Goal: Information Seeking & Learning: Learn about a topic

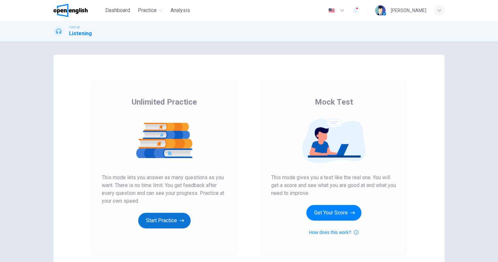
click at [158, 221] on button "Start Practice" at bounding box center [164, 221] width 53 height 16
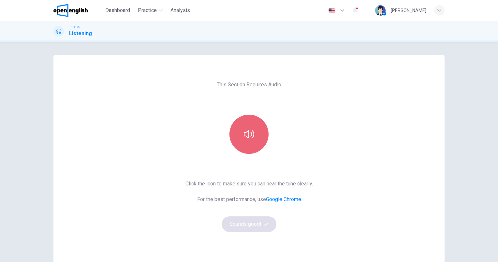
click at [244, 137] on icon "button" at bounding box center [249, 134] width 10 height 10
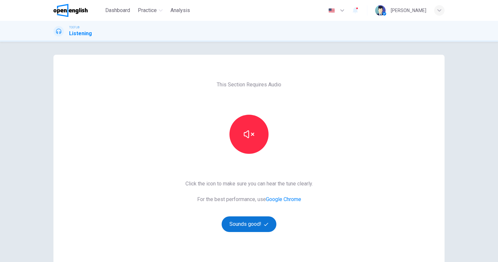
click at [247, 222] on button "Sounds good!" at bounding box center [249, 225] width 55 height 16
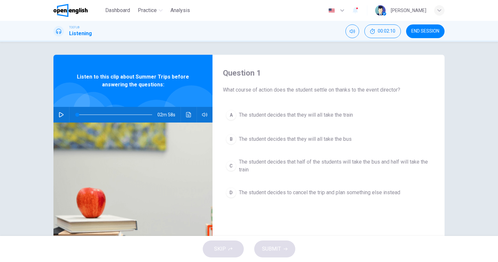
click at [56, 115] on button "button" at bounding box center [61, 115] width 10 height 16
click at [354, 214] on div "Question 1 What course of action does the student settle on thanks to the event…" at bounding box center [329, 168] width 232 height 227
click at [316, 167] on span "The student decides that half of the students will take the bus and half will t…" at bounding box center [335, 166] width 192 height 16
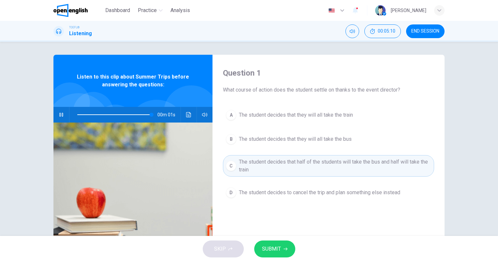
click at [277, 249] on span "SUBMIT" at bounding box center [271, 249] width 19 height 9
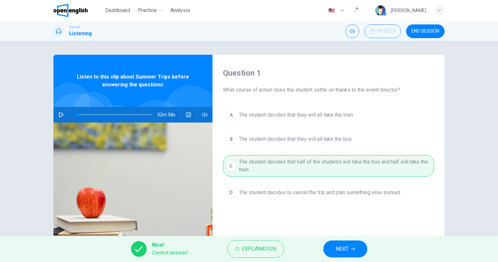
click at [351, 247] on button "NEXT" at bounding box center [346, 249] width 44 height 17
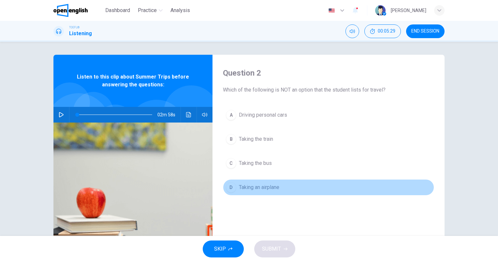
click at [270, 194] on button "D Taking an airplane" at bounding box center [328, 187] width 211 height 16
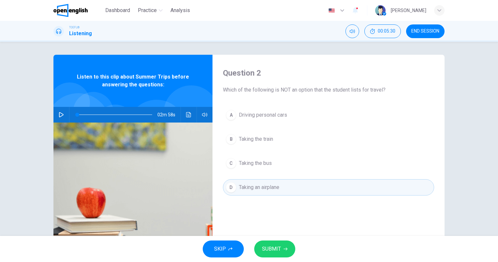
click at [275, 247] on span "SUBMIT" at bounding box center [271, 249] width 19 height 9
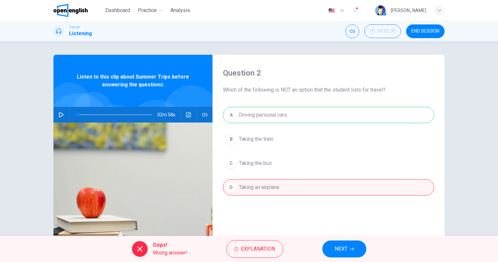
click at [344, 248] on span "NEXT" at bounding box center [341, 249] width 13 height 9
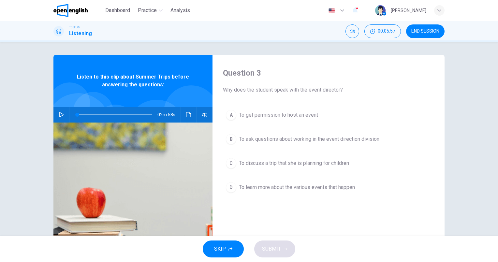
click at [59, 114] on icon "button" at bounding box center [61, 114] width 5 height 5
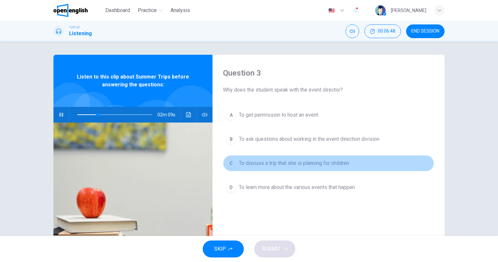
click at [313, 162] on span "To discuss a trip that she is planning for children" at bounding box center [294, 163] width 110 height 8
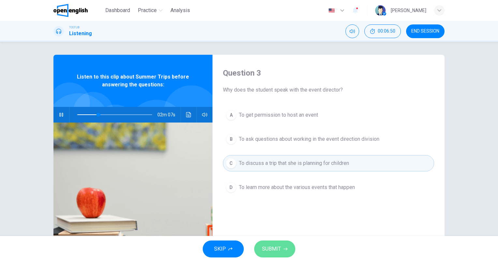
click at [272, 246] on span "SUBMIT" at bounding box center [271, 249] width 19 height 9
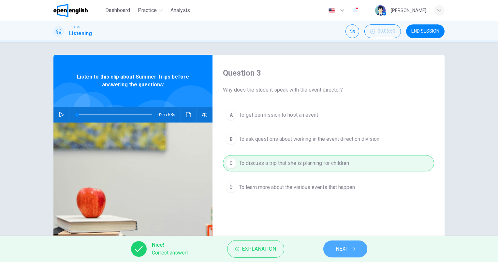
click at [347, 248] on span "NEXT" at bounding box center [342, 249] width 13 height 9
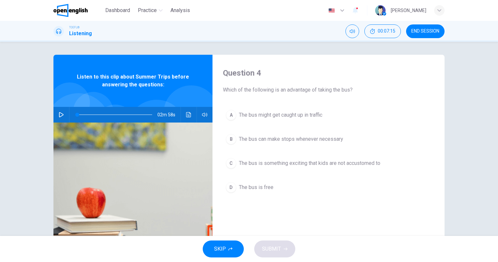
click at [60, 114] on icon "button" at bounding box center [61, 114] width 5 height 5
click at [293, 164] on span "The bus is something exciting that kids are not accustomed to" at bounding box center [310, 163] width 142 height 8
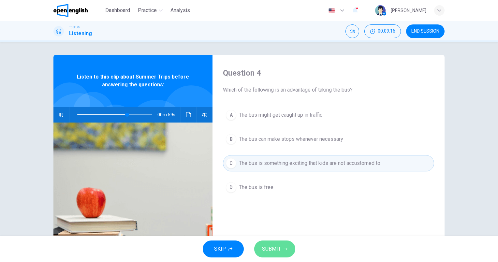
click at [277, 247] on span "SUBMIT" at bounding box center [271, 249] width 19 height 9
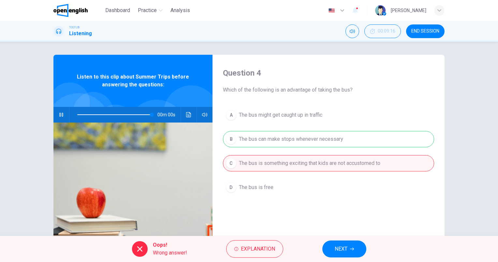
type input "*"
click at [354, 245] on button "NEXT" at bounding box center [345, 249] width 44 height 17
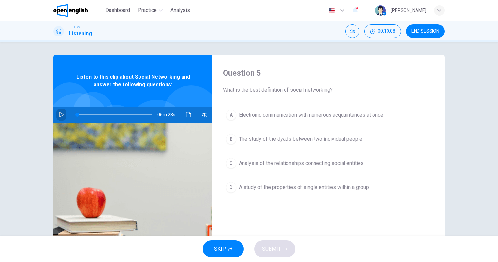
click at [57, 111] on button "button" at bounding box center [61, 115] width 10 height 16
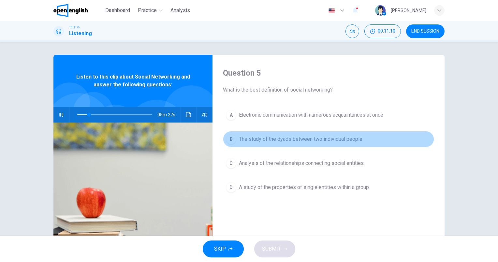
click at [326, 142] on span "The study of the dyads between two individual people" at bounding box center [301, 139] width 124 height 8
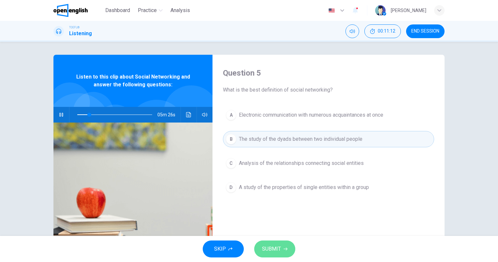
click at [275, 252] on span "SUBMIT" at bounding box center [271, 249] width 19 height 9
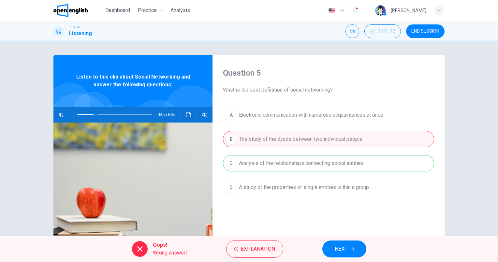
click at [462, 92] on div "Question 5 What is the best definition of social networking? A Electronic commu…" at bounding box center [249, 139] width 498 height 194
click at [336, 246] on span "NEXT" at bounding box center [341, 249] width 13 height 9
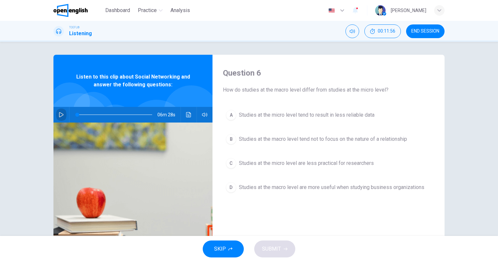
click at [59, 113] on icon "button" at bounding box center [61, 114] width 5 height 5
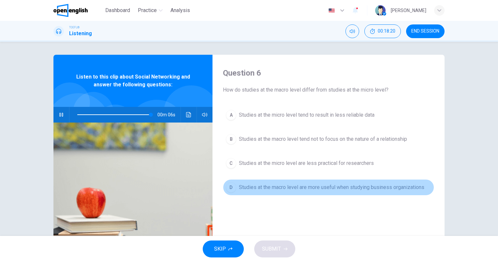
click at [383, 191] on button "D Studies at the macro level are more useful when studying business organizatio…" at bounding box center [328, 187] width 211 height 16
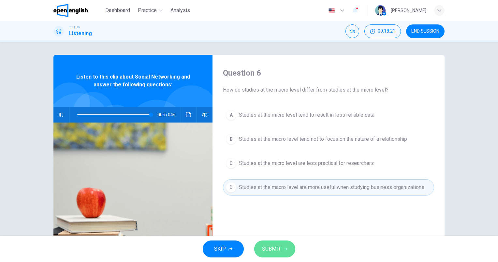
click at [274, 247] on span "SUBMIT" at bounding box center [271, 249] width 19 height 9
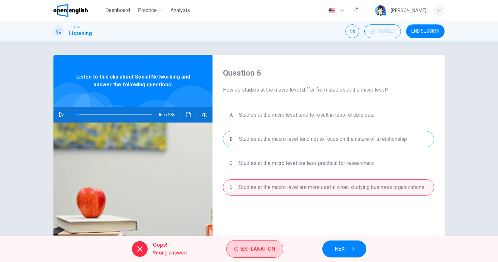
click at [250, 248] on span "Explanation" at bounding box center [258, 249] width 34 height 9
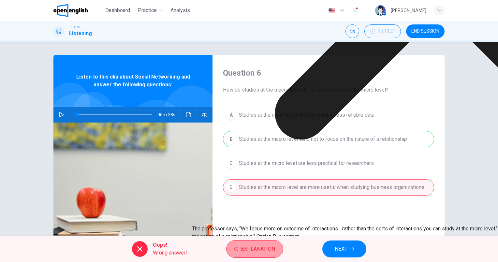
click at [272, 250] on span "Explanation" at bounding box center [258, 249] width 34 height 9
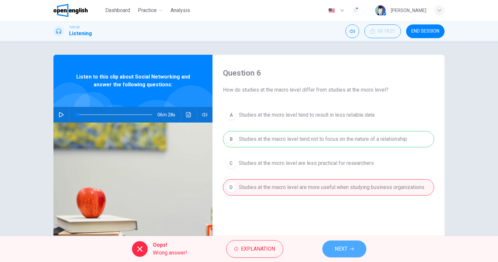
click at [348, 248] on button "NEXT" at bounding box center [345, 249] width 44 height 17
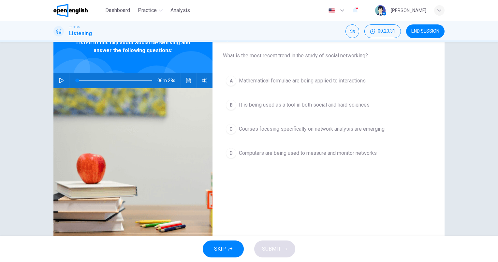
scroll to position [18, 0]
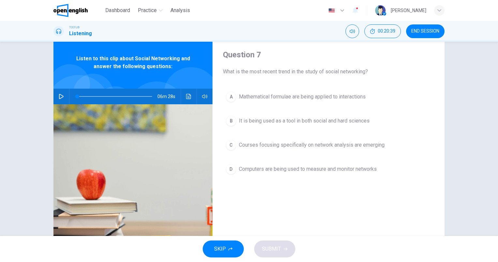
click at [59, 96] on icon "button" at bounding box center [61, 96] width 5 height 5
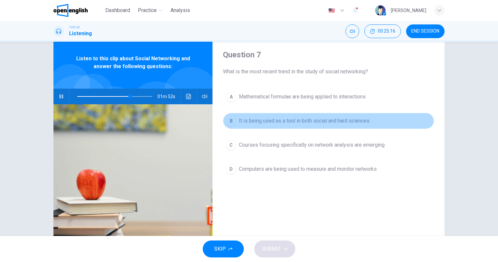
click at [317, 121] on span "It is being used as a tool in both social and hard sciences" at bounding box center [304, 121] width 131 height 8
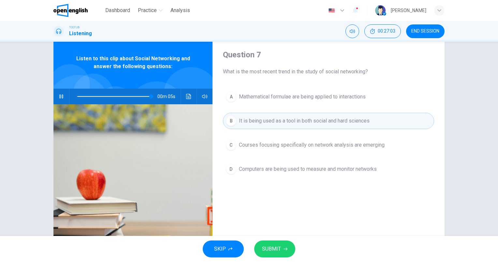
click at [279, 249] on span "SUBMIT" at bounding box center [271, 249] width 19 height 9
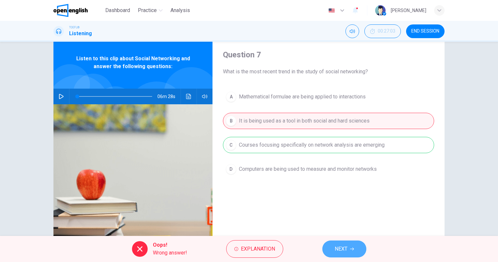
click at [341, 252] on span "NEXT" at bounding box center [341, 249] width 13 height 9
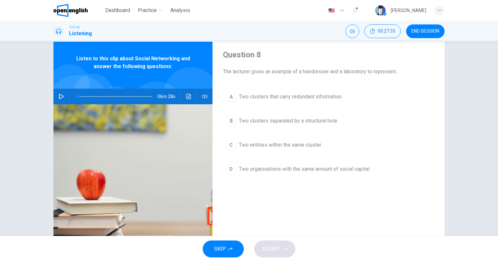
click at [287, 150] on button "C Two entities within the same cluster" at bounding box center [328, 145] width 211 height 16
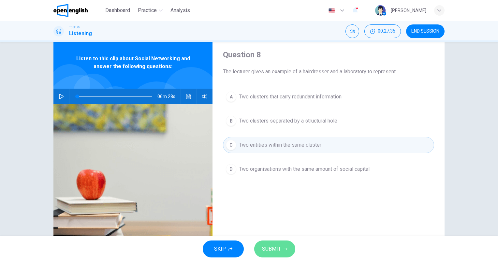
click at [274, 248] on span "SUBMIT" at bounding box center [271, 249] width 19 height 9
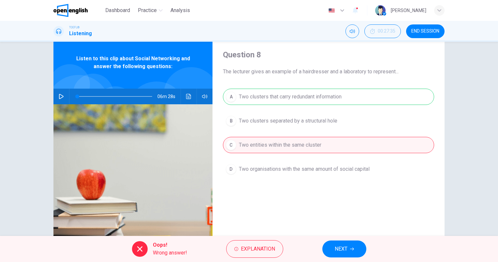
click at [341, 248] on span "NEXT" at bounding box center [341, 249] width 13 height 9
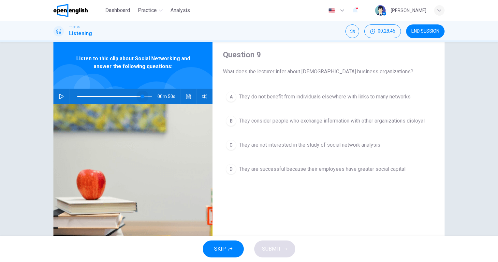
click at [141, 96] on span at bounding box center [114, 96] width 75 height 9
click at [59, 98] on icon "button" at bounding box center [61, 96] width 5 height 5
type input "*"
click at [411, 122] on span "They consider people who exchange information with other organizations disloyal" at bounding box center [332, 121] width 186 height 8
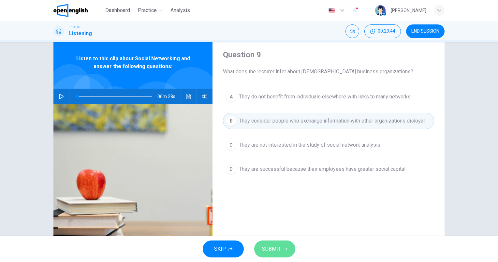
click at [275, 245] on span "SUBMIT" at bounding box center [271, 249] width 19 height 9
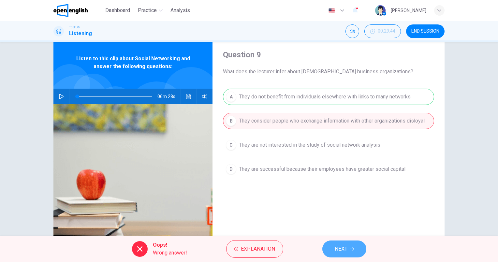
click at [348, 247] on button "NEXT" at bounding box center [345, 249] width 44 height 17
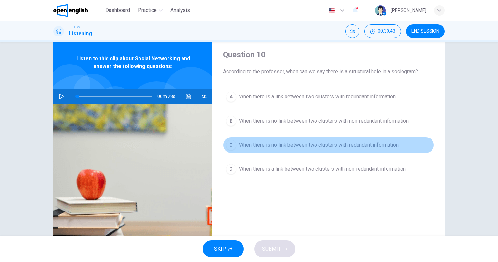
click at [322, 146] on span "When there is no link between two clusters with redundant information" at bounding box center [319, 145] width 160 height 8
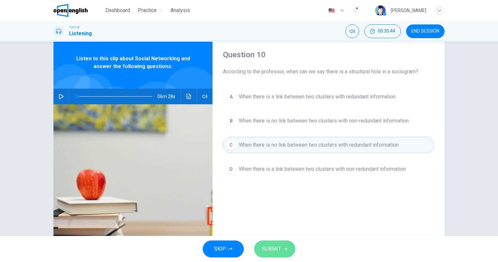
click at [281, 245] on button "SUBMIT" at bounding box center [274, 249] width 41 height 17
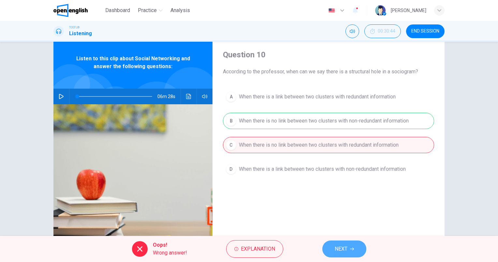
click at [350, 244] on button "NEXT" at bounding box center [345, 249] width 44 height 17
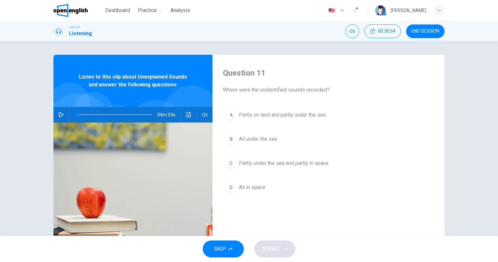
click at [430, 27] on button "END SESSION" at bounding box center [425, 31] width 38 height 14
